Goal: Information Seeking & Learning: Learn about a topic

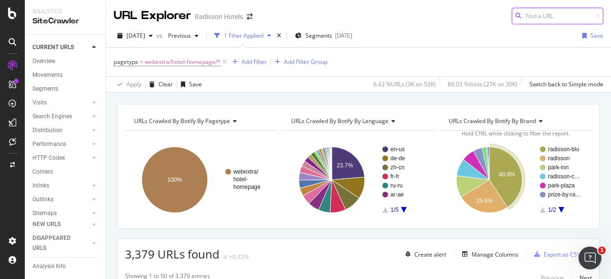
scroll to position [114, 0]
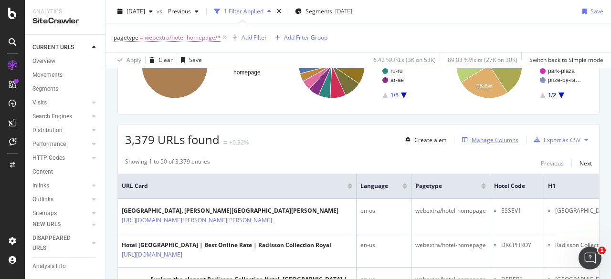
click at [489, 140] on div "Manage Columns" at bounding box center [494, 140] width 47 height 8
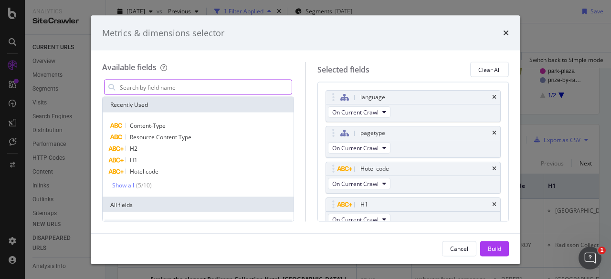
click at [199, 87] on input "modal" at bounding box center [205, 87] width 173 height 14
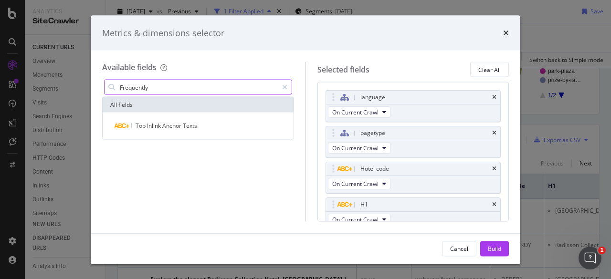
click at [170, 89] on input "Frequently" at bounding box center [198, 87] width 159 height 14
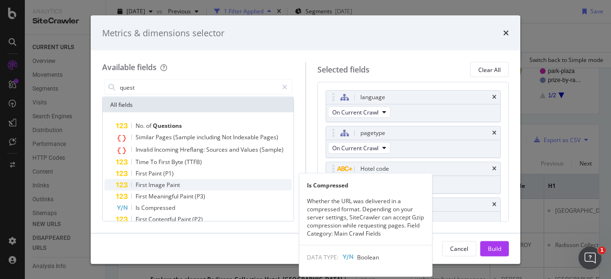
scroll to position [34, 0]
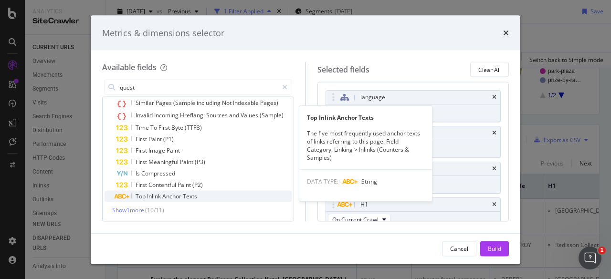
type input "quest"
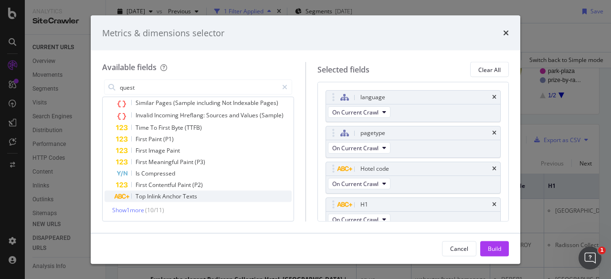
click at [161, 199] on span "Inlink" at bounding box center [154, 196] width 15 height 8
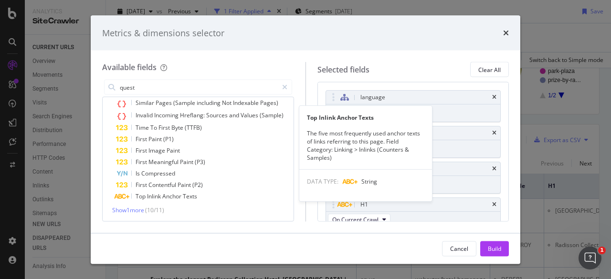
scroll to position [42, 0]
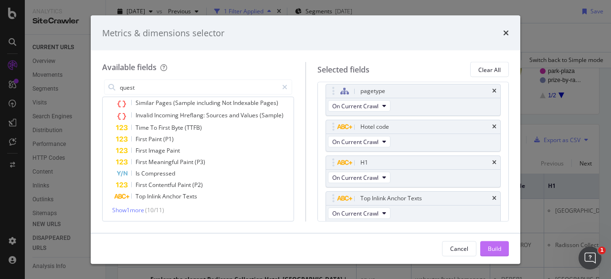
click at [491, 253] on div "Build" at bounding box center [494, 248] width 13 height 14
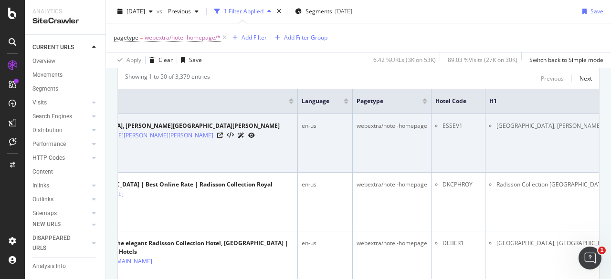
scroll to position [0, 66]
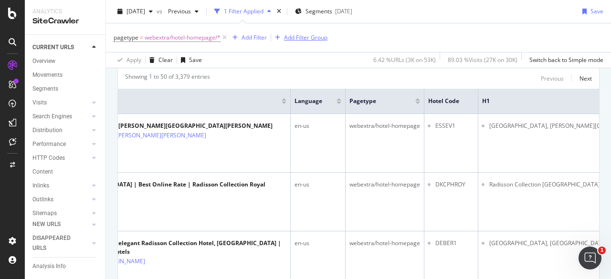
click at [297, 37] on div "Add Filter Group" at bounding box center [305, 37] width 43 height 8
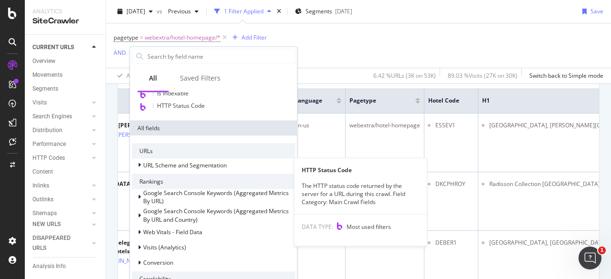
scroll to position [0, 0]
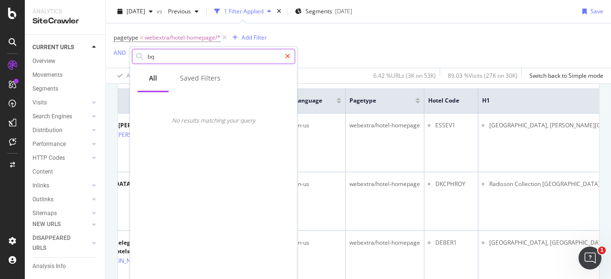
type input "bq"
click at [289, 55] on icon at bounding box center [287, 56] width 5 height 7
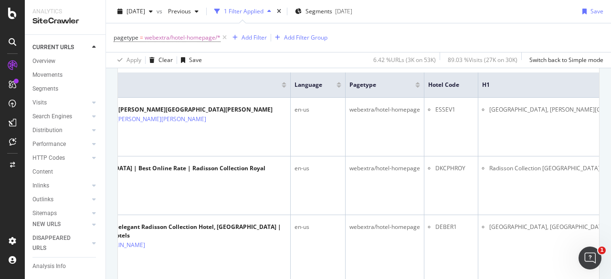
scroll to position [199, 0]
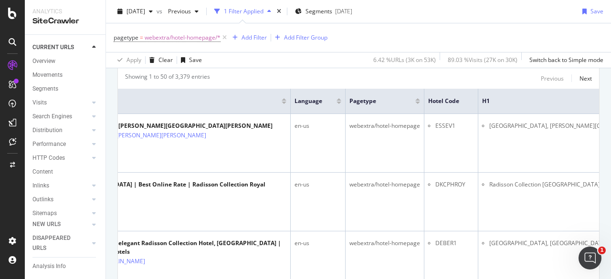
click at [335, 56] on div "pagetype = webextra/hotel-homepage/* Add Filter Add Filter Group Apply Clear Sa…" at bounding box center [358, 45] width 489 height 44
click at [92, 214] on icon at bounding box center [94, 213] width 4 height 6
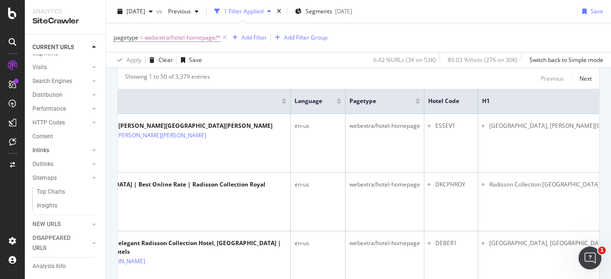
scroll to position [36, 0]
click at [92, 121] on icon at bounding box center [94, 122] width 4 height 6
click at [92, 110] on icon at bounding box center [94, 108] width 4 height 6
click at [92, 83] on icon at bounding box center [94, 81] width 4 height 6
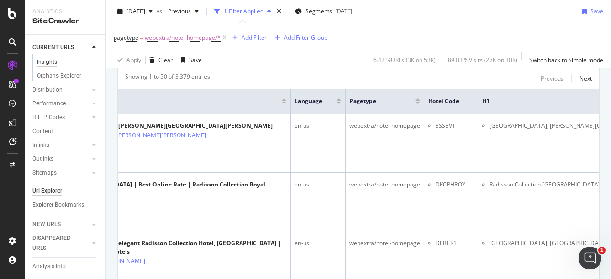
scroll to position [119, 0]
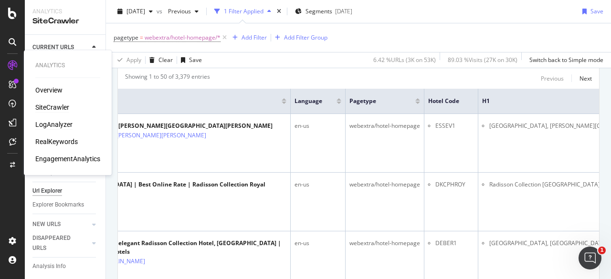
click at [53, 127] on div "LogAnalyzer" at bounding box center [53, 125] width 37 height 10
